Goal: Transaction & Acquisition: Purchase product/service

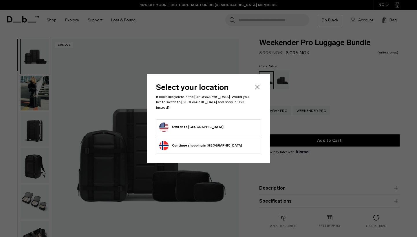
click at [256, 89] on icon "Close" at bounding box center [257, 87] width 4 height 4
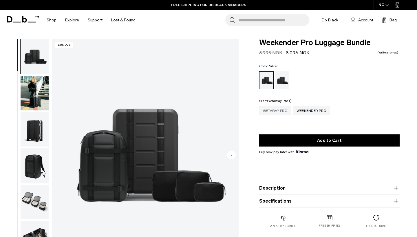
click at [278, 107] on div "Getaway Pro" at bounding box center [275, 110] width 32 height 9
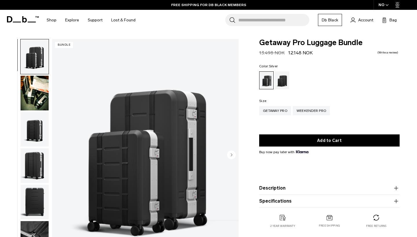
click at [39, 100] on img "button" at bounding box center [35, 93] width 28 height 35
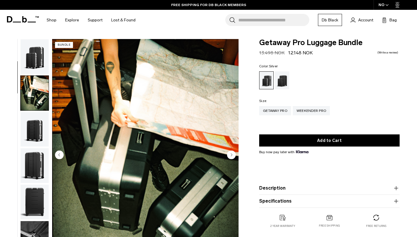
scroll to position [37, 0]
